Goal: Transaction & Acquisition: Purchase product/service

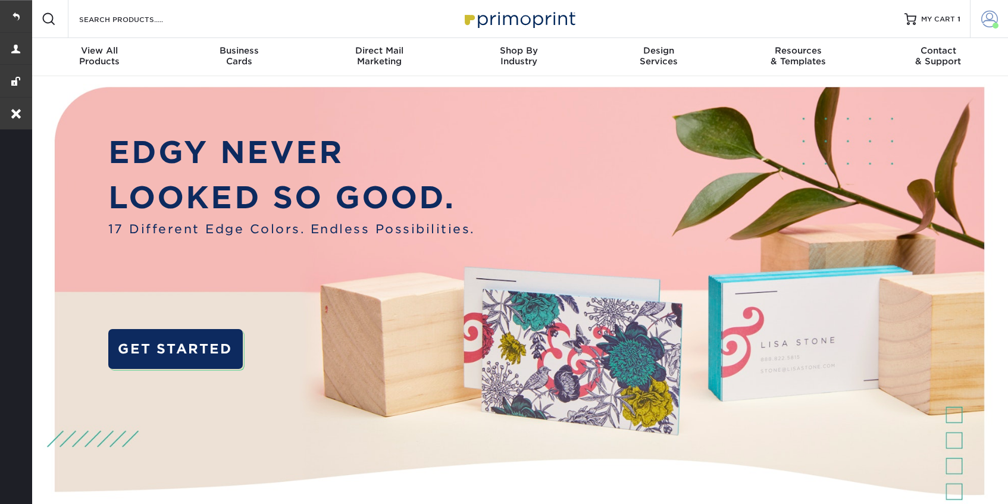
click at [987, 22] on span at bounding box center [990, 19] width 17 height 17
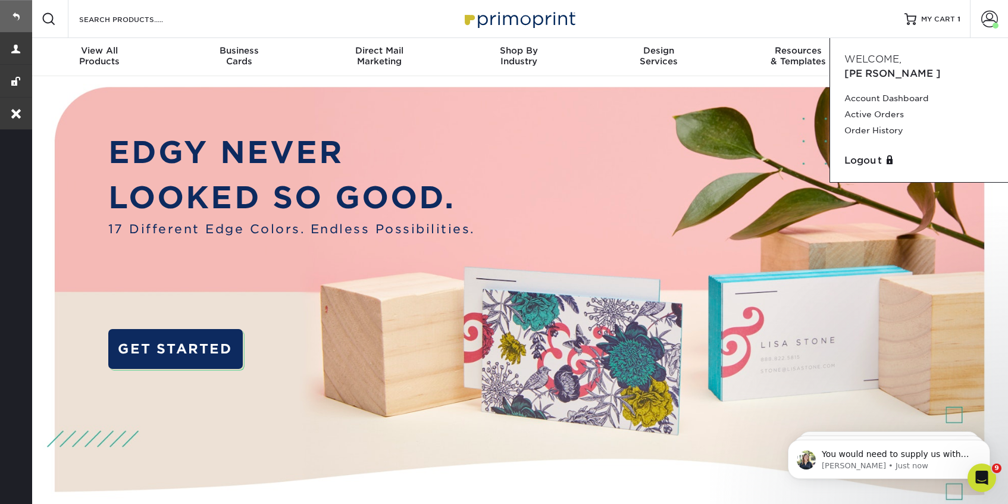
click at [14, 4] on link at bounding box center [16, 16] width 32 height 32
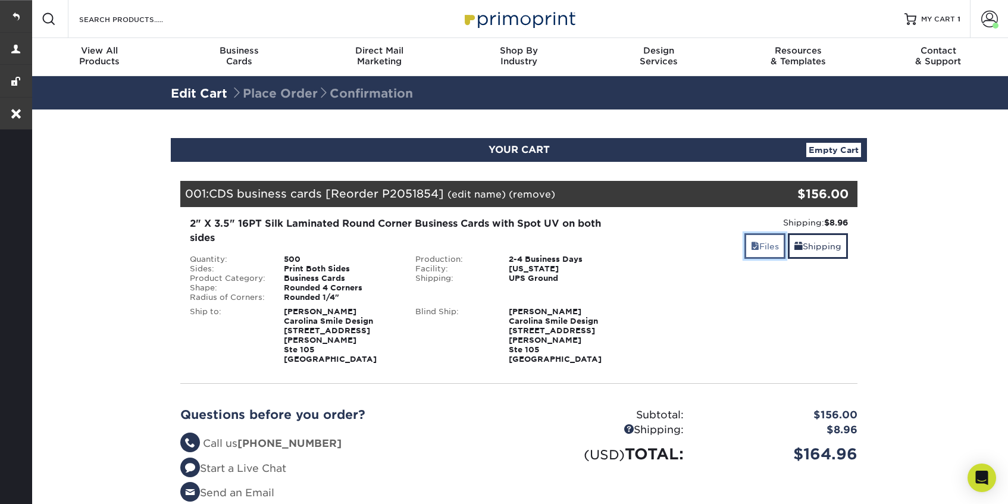
click at [761, 243] on link "Files" at bounding box center [765, 246] width 41 height 26
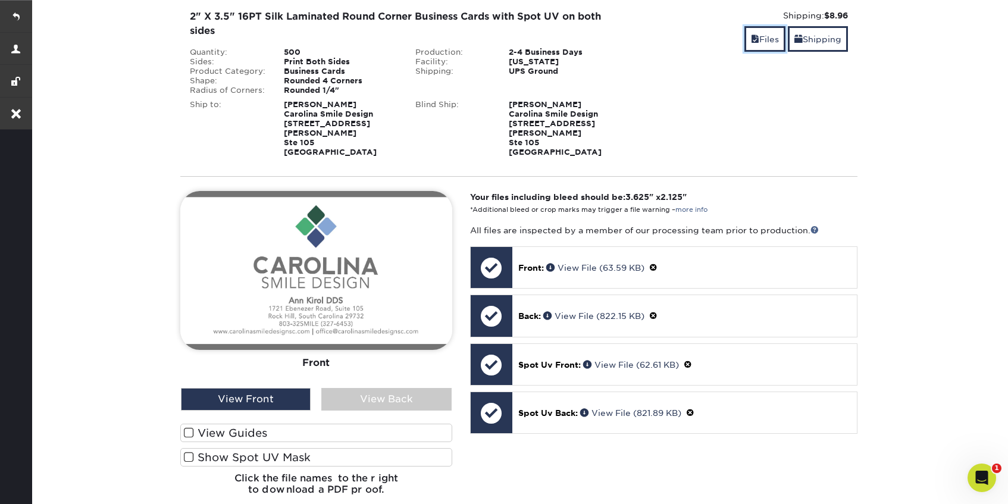
scroll to position [275, 0]
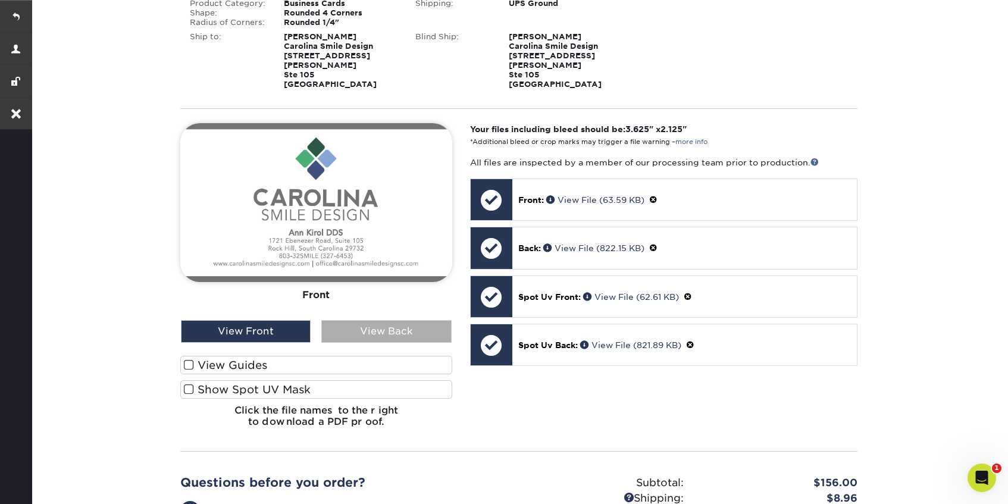
click at [404, 320] on div "View Back" at bounding box center [386, 331] width 130 height 23
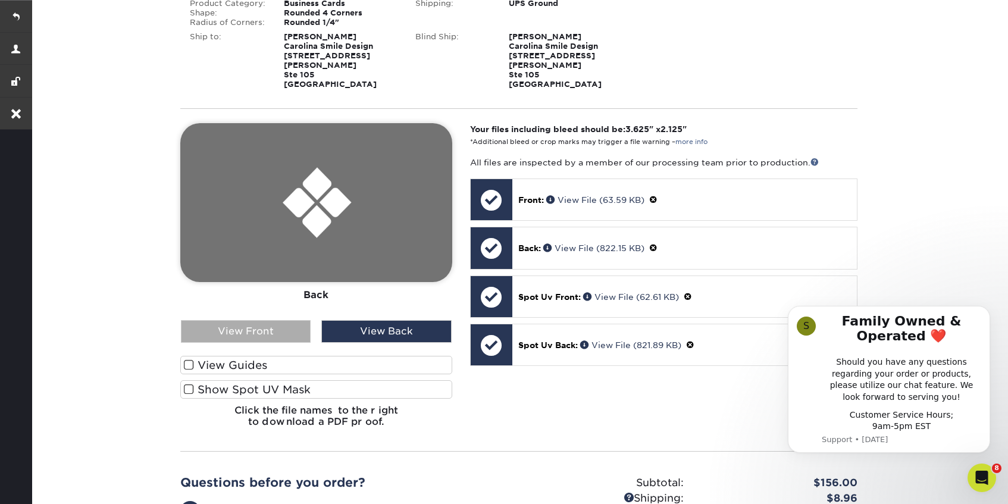
scroll to position [0, 0]
click at [264, 320] on div "View Front" at bounding box center [246, 331] width 130 height 23
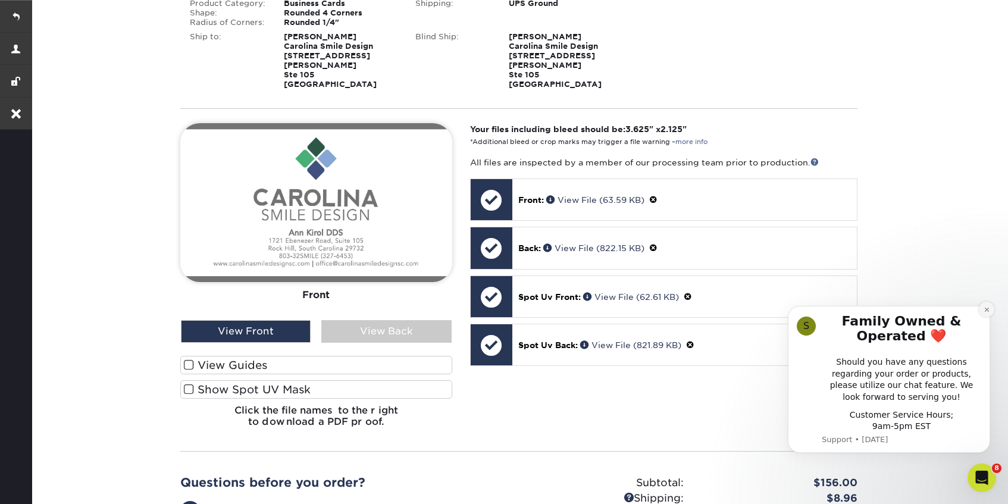
click at [989, 308] on icon "Dismiss notification" at bounding box center [987, 310] width 7 height 7
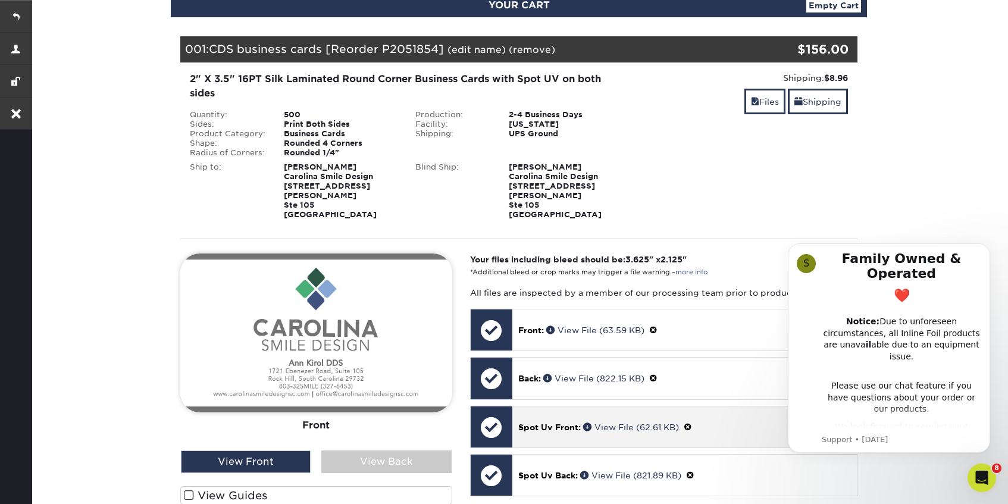
scroll to position [140, 0]
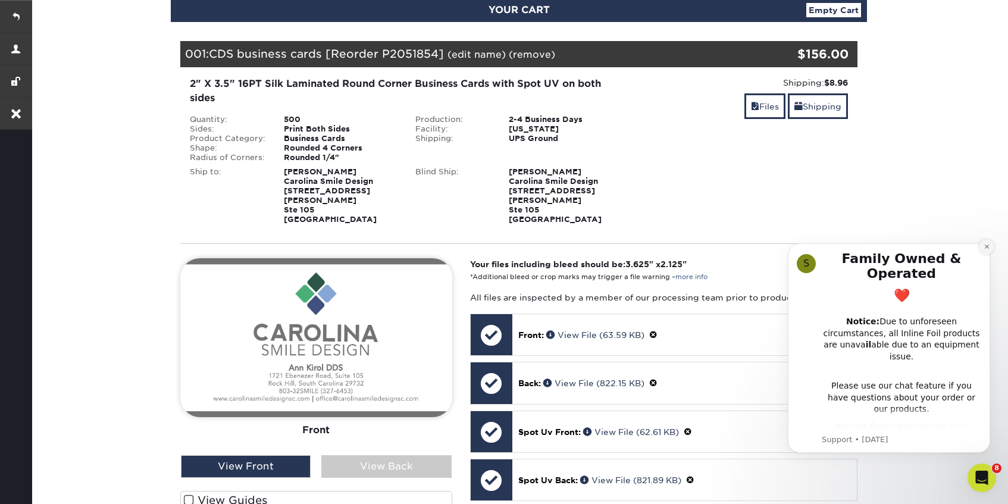
click at [985, 246] on icon "Dismiss notification" at bounding box center [987, 246] width 7 height 7
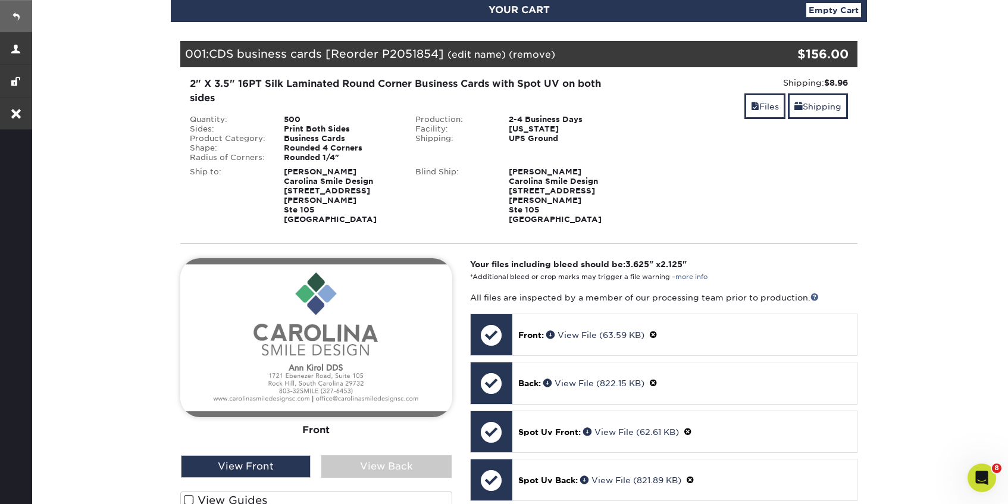
click at [21, 11] on link at bounding box center [16, 16] width 32 height 32
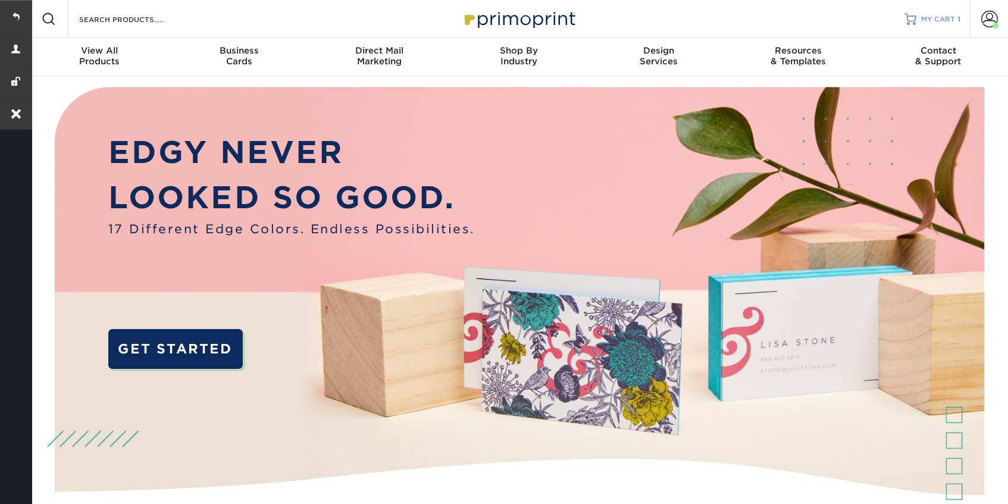
click at [939, 17] on span "MY CART" at bounding box center [939, 19] width 34 height 10
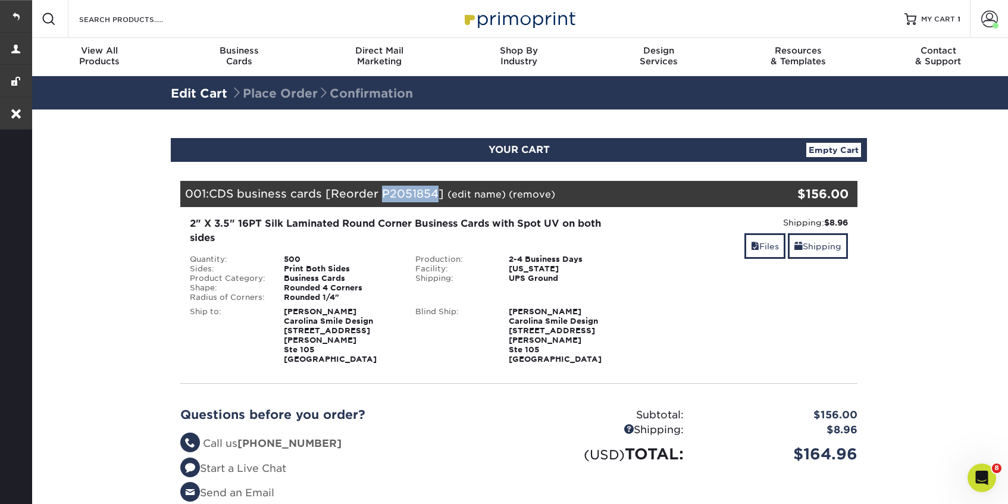
copy span "P2051854"
drag, startPoint x: 384, startPoint y: 193, endPoint x: 438, endPoint y: 193, distance: 53.6
click at [438, 193] on span "CDS business cards [Reorder P2051854]" at bounding box center [326, 193] width 235 height 13
click at [15, 11] on link at bounding box center [16, 16] width 32 height 32
